Goal: Task Accomplishment & Management: Manage account settings

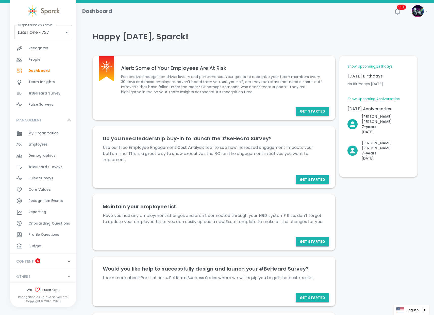
scroll to position [89, 0]
click at [43, 243] on div "Budget 0" at bounding box center [52, 244] width 48 height 7
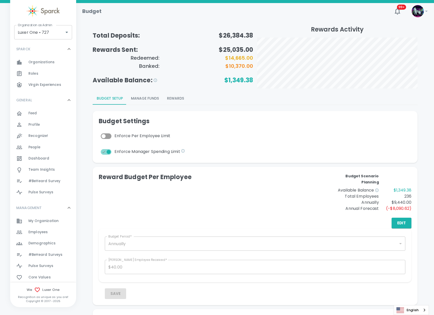
click at [175, 99] on button "Rewards" at bounding box center [175, 98] width 25 height 12
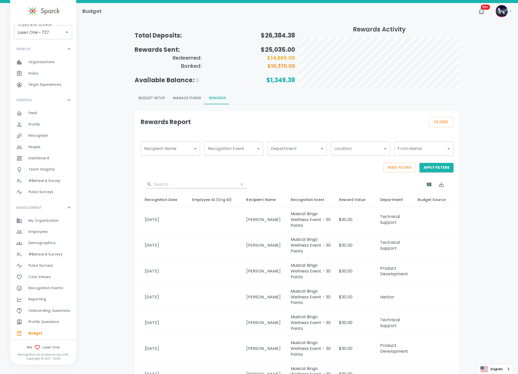
drag, startPoint x: 425, startPoint y: 0, endPoint x: 487, endPoint y: 346, distance: 351.1
click at [439, 315] on div "Total Deposits: $26,384.38 Rewards Sent: $25,035.00 Redeemed: $14,665.00 Banked…" at bounding box center [297, 249] width 430 height 448
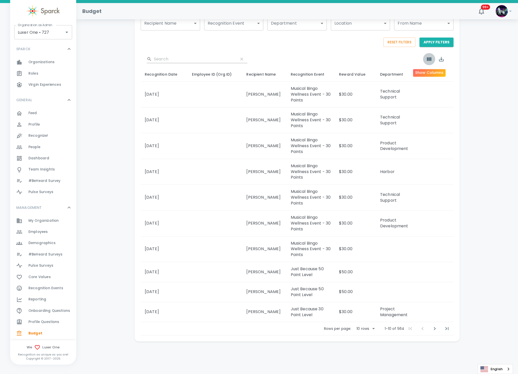
click at [427, 57] on icon "Show Columns" at bounding box center [429, 59] width 5 height 4
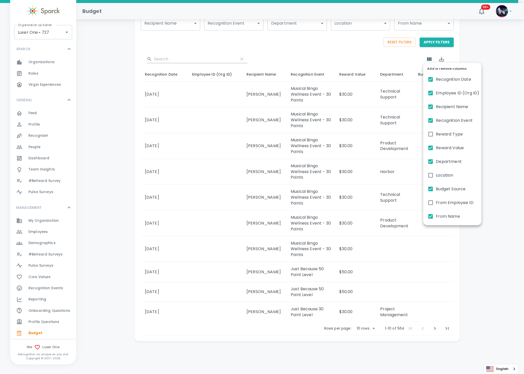
click at [428, 95] on input "Employee ID (Org ID)" at bounding box center [430, 93] width 11 height 11
checkbox input "false"
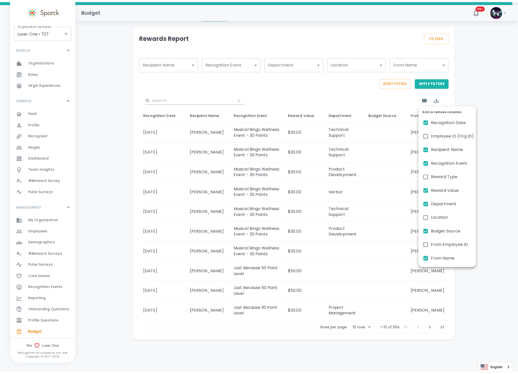
scroll to position [85, 0]
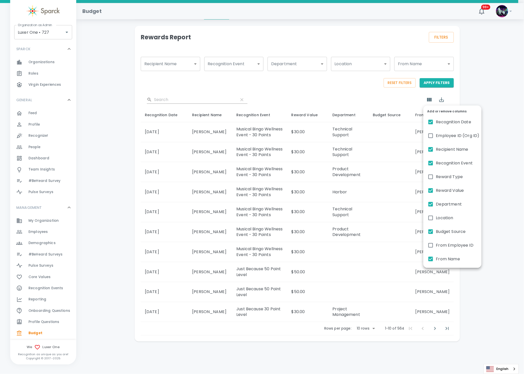
click at [439, 87] on div at bounding box center [262, 187] width 524 height 374
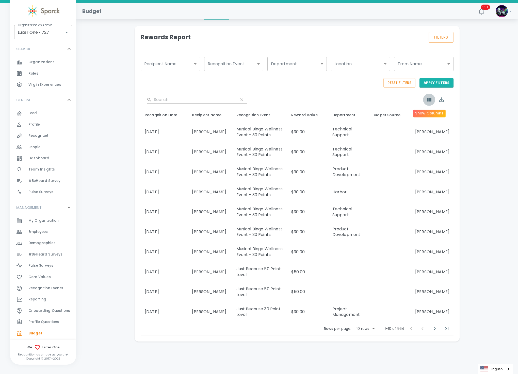
click at [429, 101] on icon "Show Columns" at bounding box center [429, 100] width 5 height 4
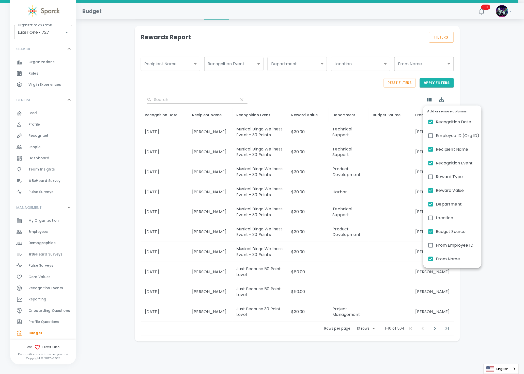
click at [251, 98] on div at bounding box center [262, 187] width 524 height 374
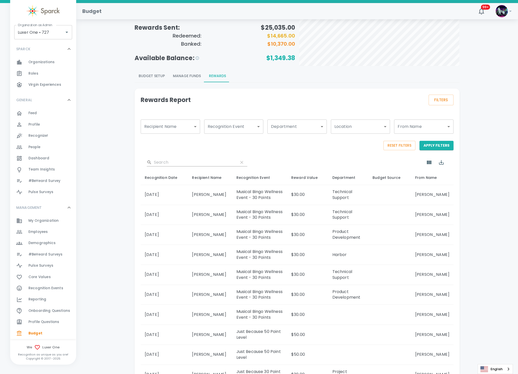
scroll to position [0, 0]
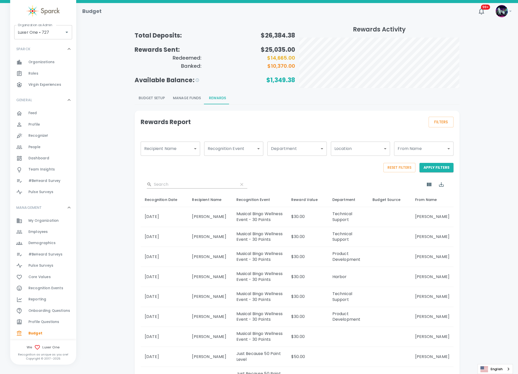
click at [186, 96] on button "Manage Funds" at bounding box center [187, 98] width 36 height 12
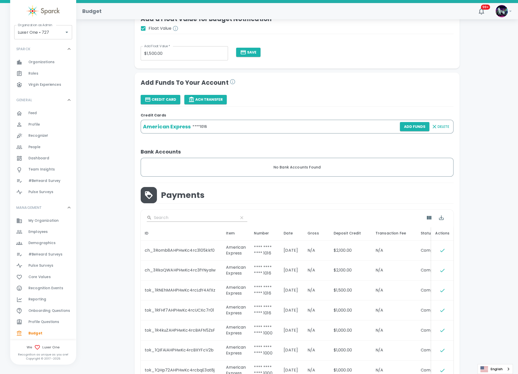
scroll to position [38, 0]
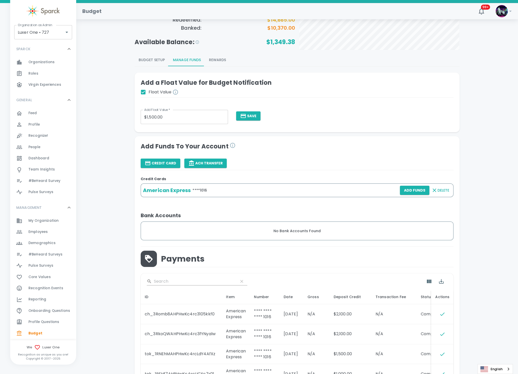
drag, startPoint x: 153, startPoint y: 55, endPoint x: 151, endPoint y: 57, distance: 3.2
click at [153, 55] on button "Budget Setup" at bounding box center [152, 60] width 34 height 12
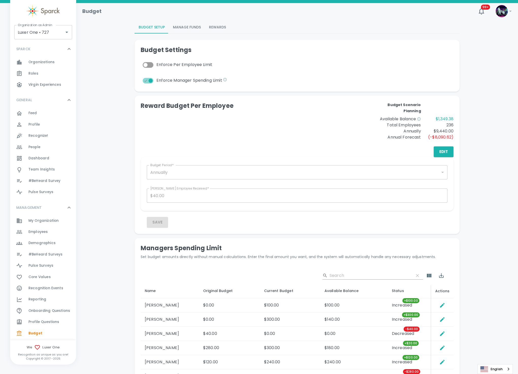
scroll to position [0, 0]
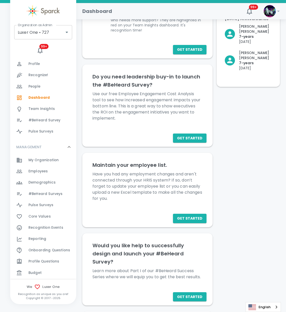
scroll to position [42, 0]
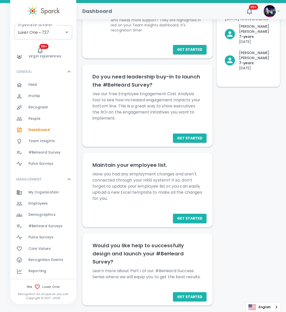
click at [40, 268] on span "Reporting 0" at bounding box center [37, 271] width 18 height 7
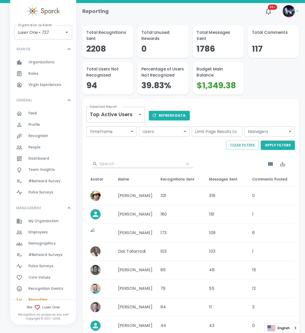
drag, startPoint x: 217, startPoint y: 8, endPoint x: 124, endPoint y: 149, distance: 169.0
click at [124, 149] on div "Clear Filters Apply Filters" at bounding box center [189, 143] width 211 height 11
click at [139, 112] on body "Skip Navigation Reporting 99+ Organization as Admin Luxer One • 727 Organizatio…" at bounding box center [152, 208] width 305 height 416
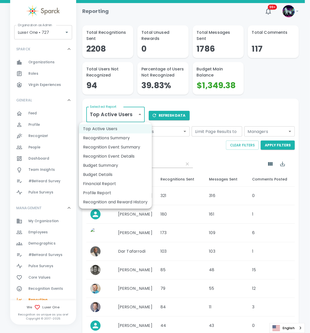
click at [114, 179] on li "Budget Details" at bounding box center [115, 174] width 73 height 9
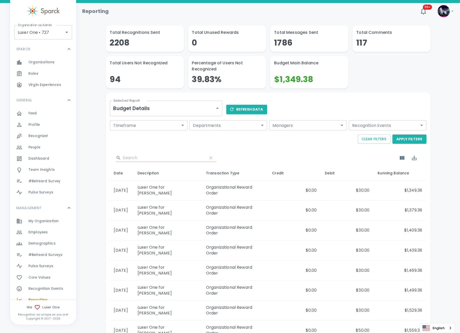
click at [163, 110] on body "Skip Navigation Reporting 99+ ! Organization as Admin Luxer One • 727 Organizat…" at bounding box center [230, 212] width 460 height 424
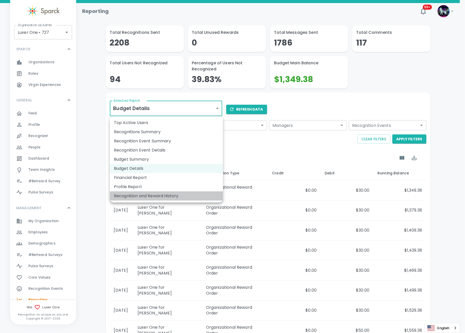
click at [147, 195] on li "Recognition and Reward History" at bounding box center [166, 195] width 113 height 9
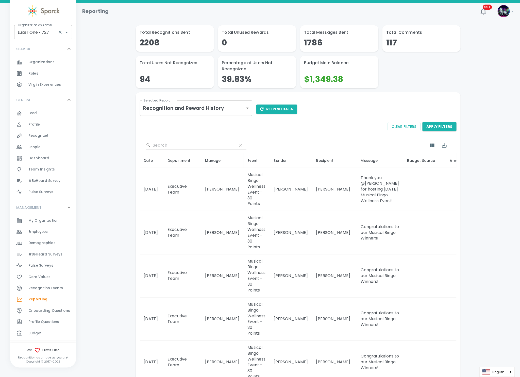
click at [27, 31] on input "Luxer One • 727" at bounding box center [36, 32] width 39 height 10
click at [28, 49] on li "San Francisco Bay Coffee • 1357" at bounding box center [43, 48] width 58 height 15
type input "San Francisco Bay Coffee • 1357"
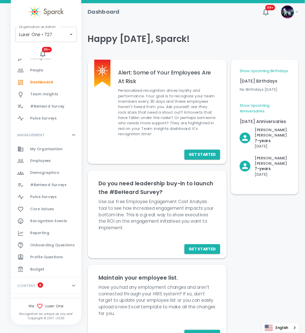
scroll to position [95, 0]
click at [40, 218] on span "Reporting" at bounding box center [37, 218] width 18 height 5
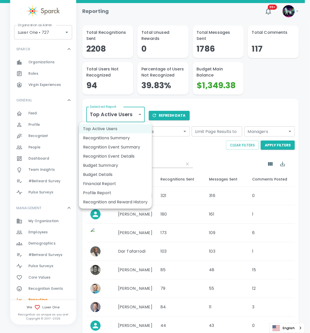
click at [106, 115] on body "Skip Navigation Reporting 99+ Organization as Admin Luxer One • 727 Organizatio…" at bounding box center [155, 208] width 310 height 416
click at [103, 198] on li "Recognition and Reward History" at bounding box center [115, 201] width 73 height 9
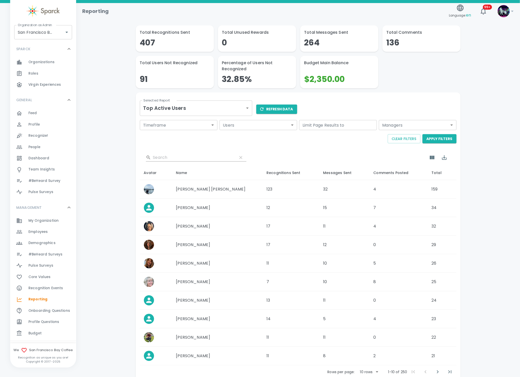
click at [39, 234] on span "Employees" at bounding box center [37, 232] width 19 height 5
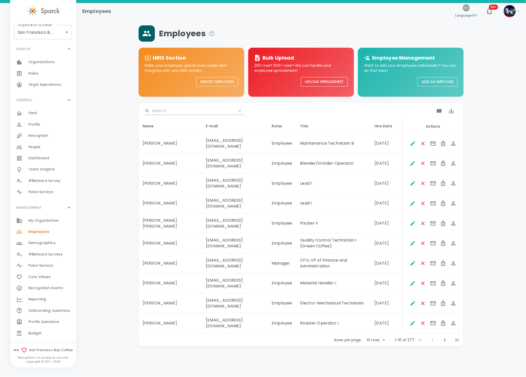
click at [175, 109] on input "Search" at bounding box center [192, 111] width 80 height 8
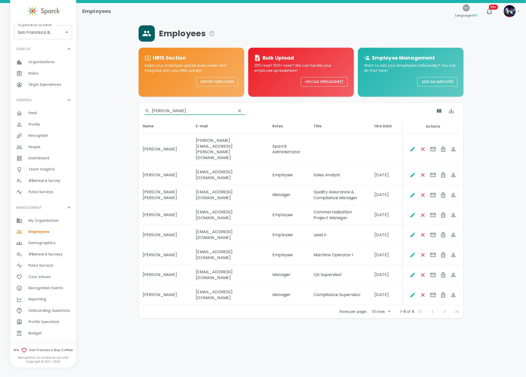
type input "[PERSON_NAME]"
click at [379, 291] on body "Skip Navigation Employees Language: en 99+ ! Organization as Admin [GEOGRAPHIC_…" at bounding box center [263, 172] width 526 height 345
click at [380, 327] on li "50" at bounding box center [381, 326] width 24 height 9
type input "50"
click at [154, 106] on div "​ ANNA" at bounding box center [301, 111] width 325 height 16
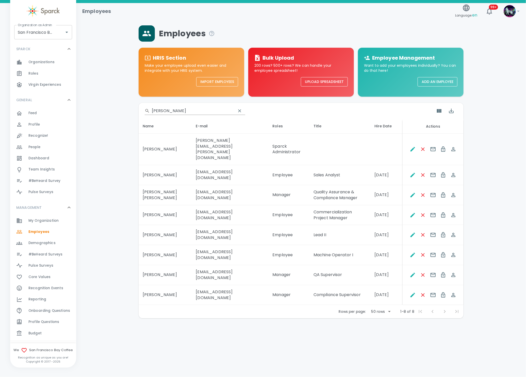
click at [160, 109] on input "ANNA" at bounding box center [192, 111] width 80 height 8
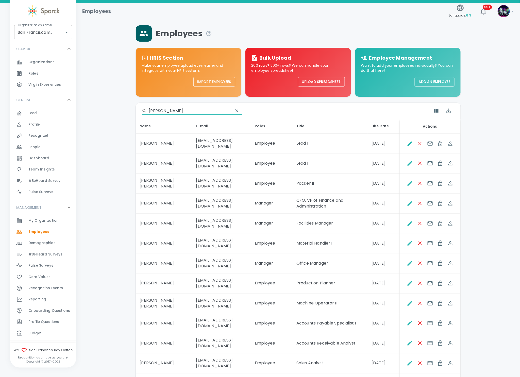
type input "ANA"
click at [37, 336] on span "Budget 0" at bounding box center [34, 333] width 13 height 7
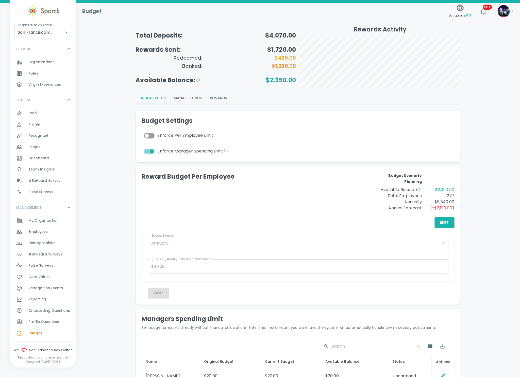
click at [221, 99] on button "Rewards" at bounding box center [218, 98] width 25 height 12
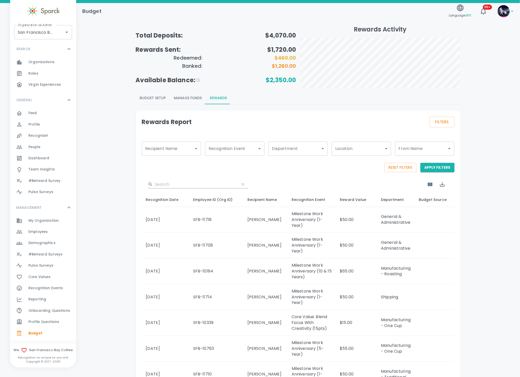
click at [42, 230] on span "Employees" at bounding box center [37, 232] width 19 height 5
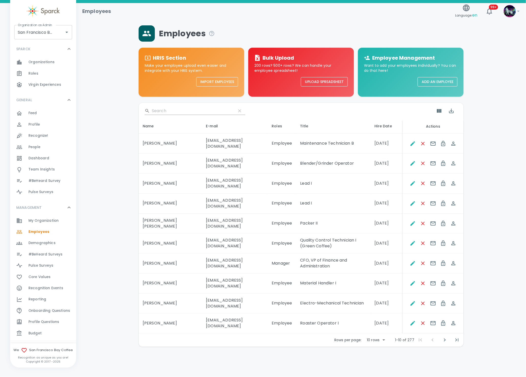
click at [181, 112] on input "Search" at bounding box center [192, 111] width 80 height 8
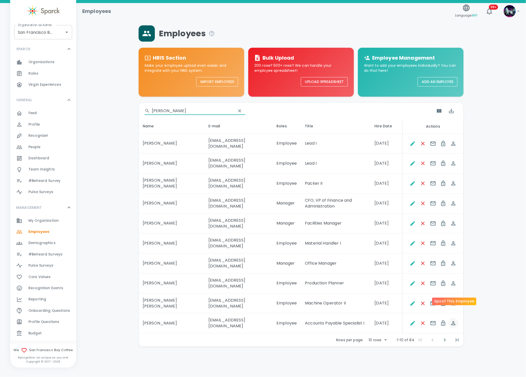
type input "ANA"
click at [450, 318] on button "Spoof This Employee" at bounding box center [453, 323] width 10 height 10
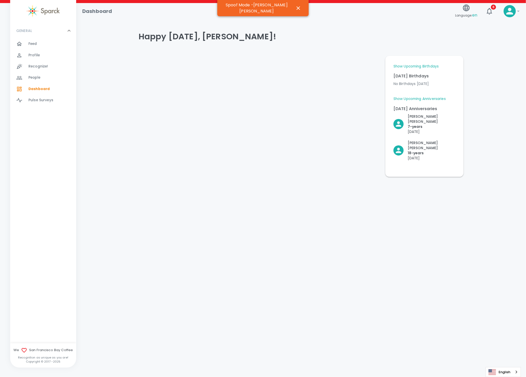
click at [31, 53] on span "Profile" at bounding box center [33, 55] width 11 height 5
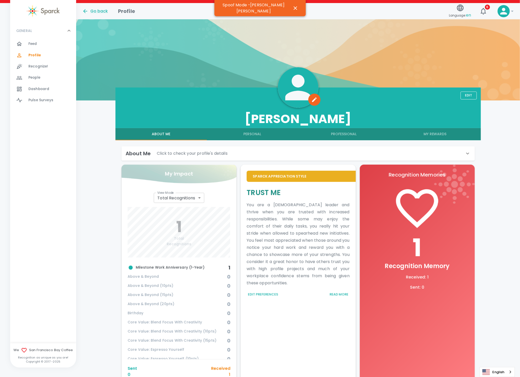
click at [439, 137] on button "My Rewards" at bounding box center [435, 134] width 91 height 12
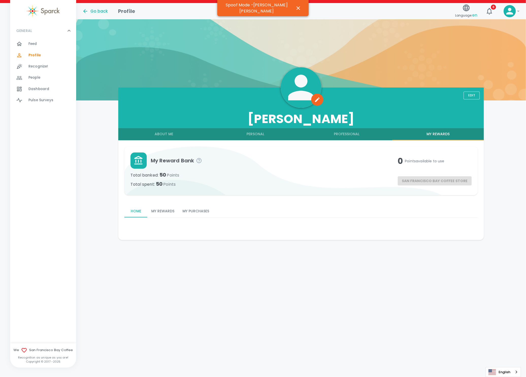
click at [204, 205] on div "Home My Rewards My Purchases" at bounding box center [299, 212] width 358 height 23
click at [199, 212] on button "My Purchases" at bounding box center [196, 211] width 35 height 12
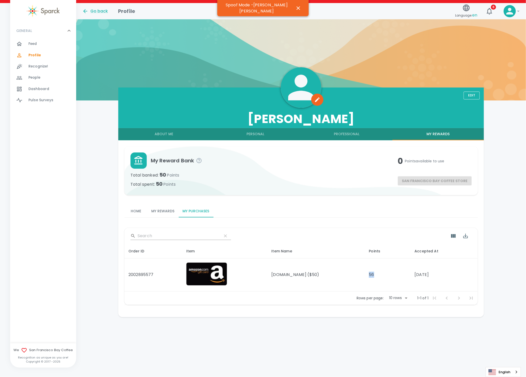
drag, startPoint x: 365, startPoint y: 273, endPoint x: 375, endPoint y: 279, distance: 11.0
click at [375, 279] on td "56" at bounding box center [388, 275] width 46 height 33
click at [370, 278] on td "56" at bounding box center [388, 275] width 46 height 33
click at [370, 275] on td "56" at bounding box center [388, 275] width 46 height 33
